Goal: Find specific page/section: Find specific page/section

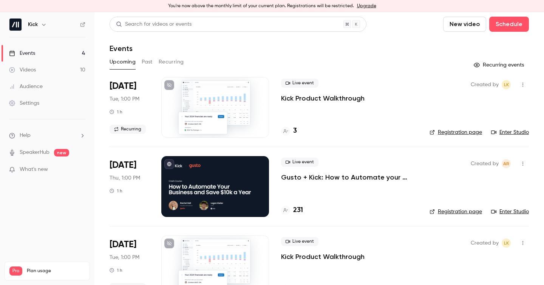
click at [297, 208] on h4 "231" at bounding box center [298, 210] width 10 height 10
